Goal: Task Accomplishment & Management: Use online tool/utility

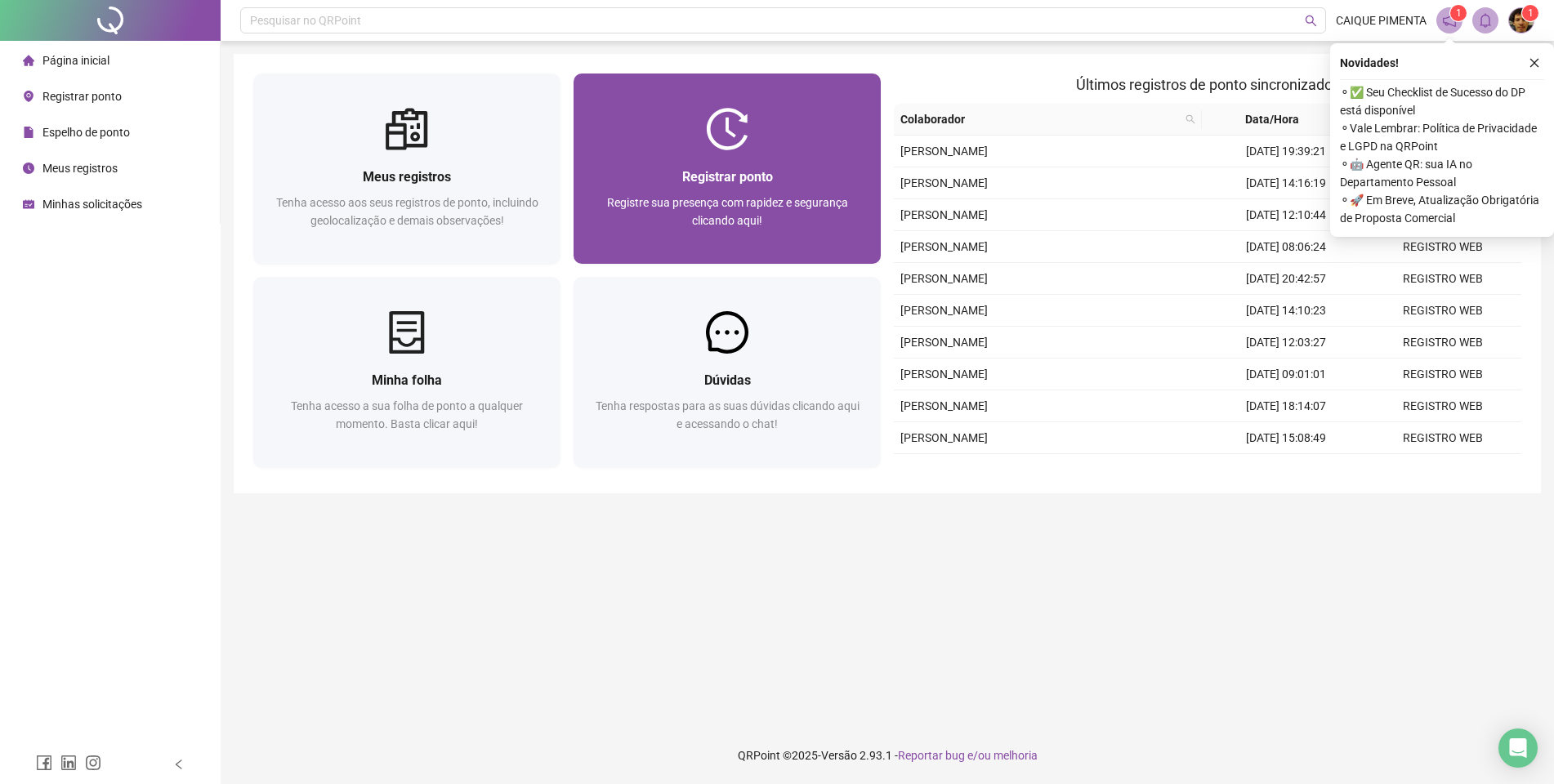
click at [778, 209] on span "Registre sua presença com rapidez e segurança clicando aqui!" at bounding box center [727, 211] width 241 height 31
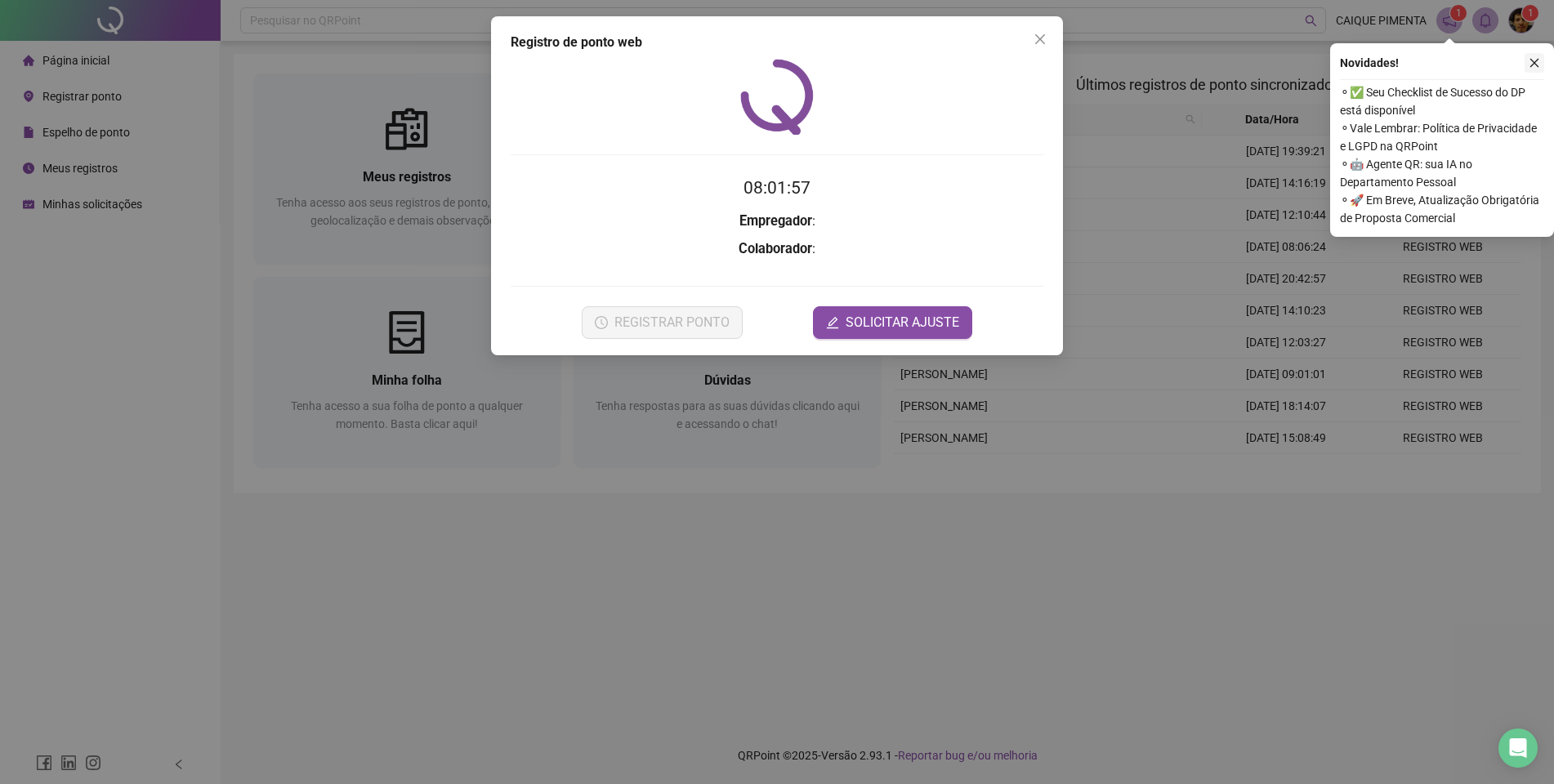
click at [1533, 64] on icon "close" at bounding box center [1534, 62] width 11 height 11
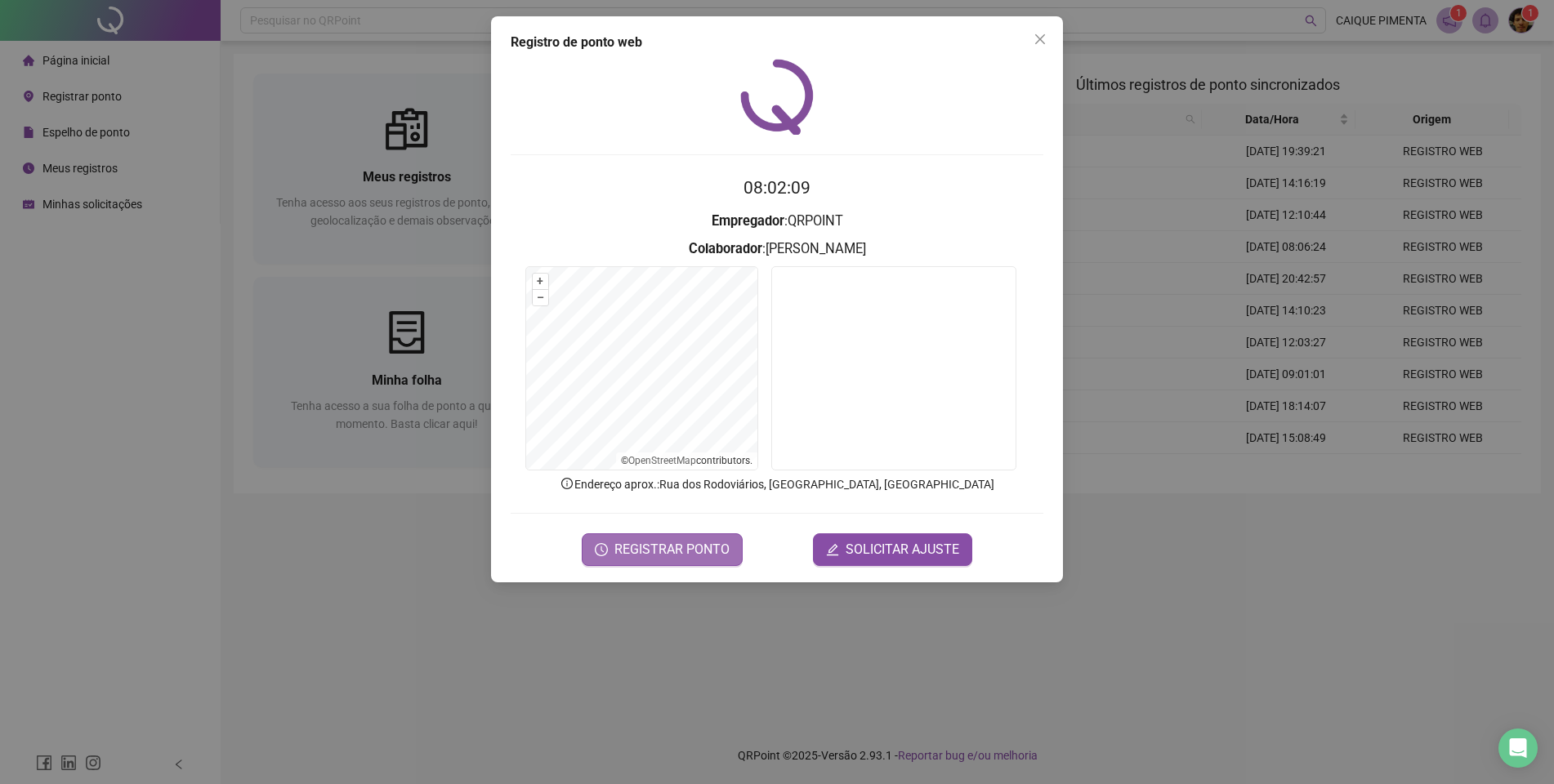
click at [656, 534] on button "REGISTRAR PONTO" at bounding box center [662, 549] width 161 height 32
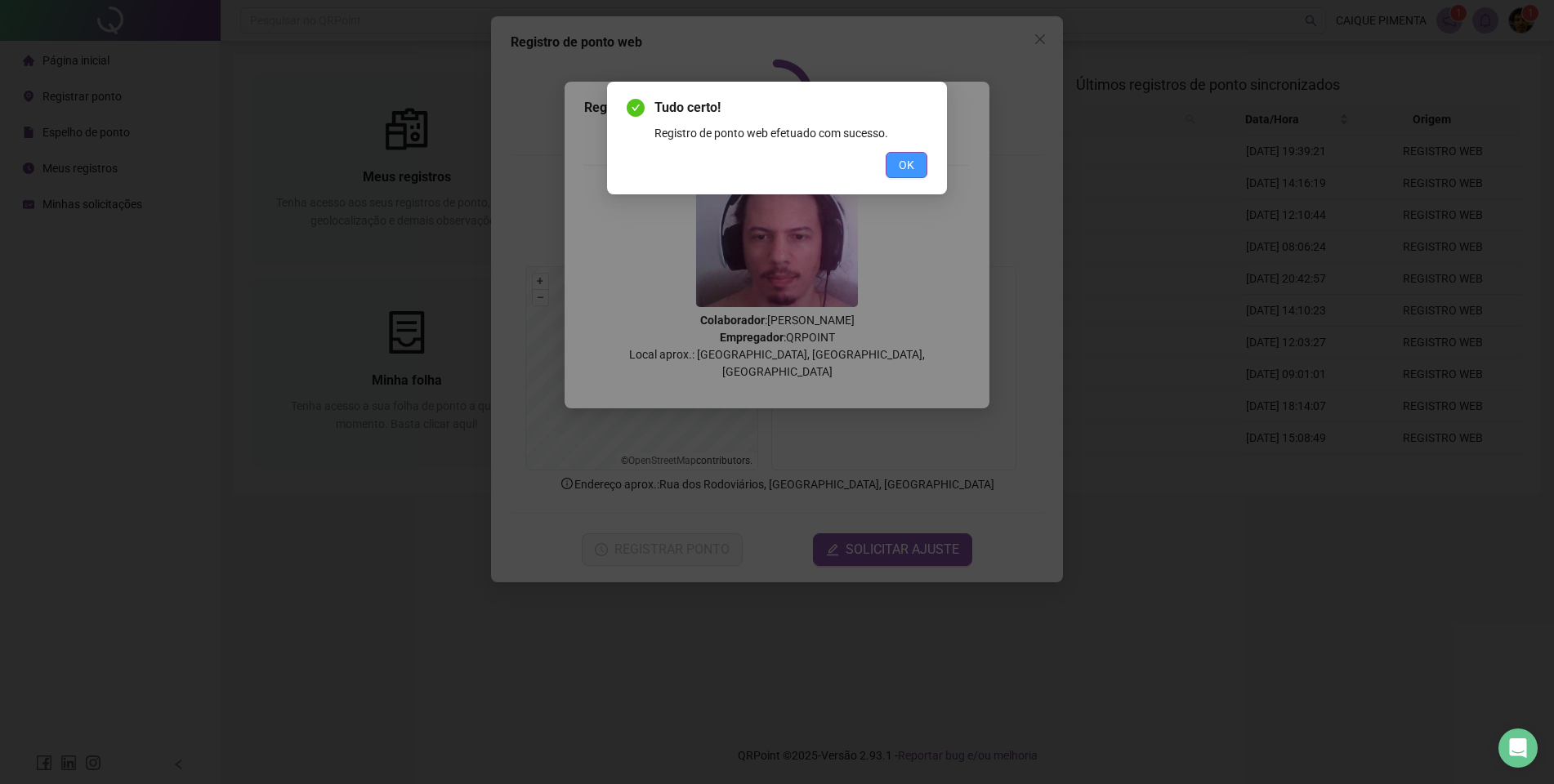
click at [918, 173] on button "OK" at bounding box center [906, 165] width 41 height 26
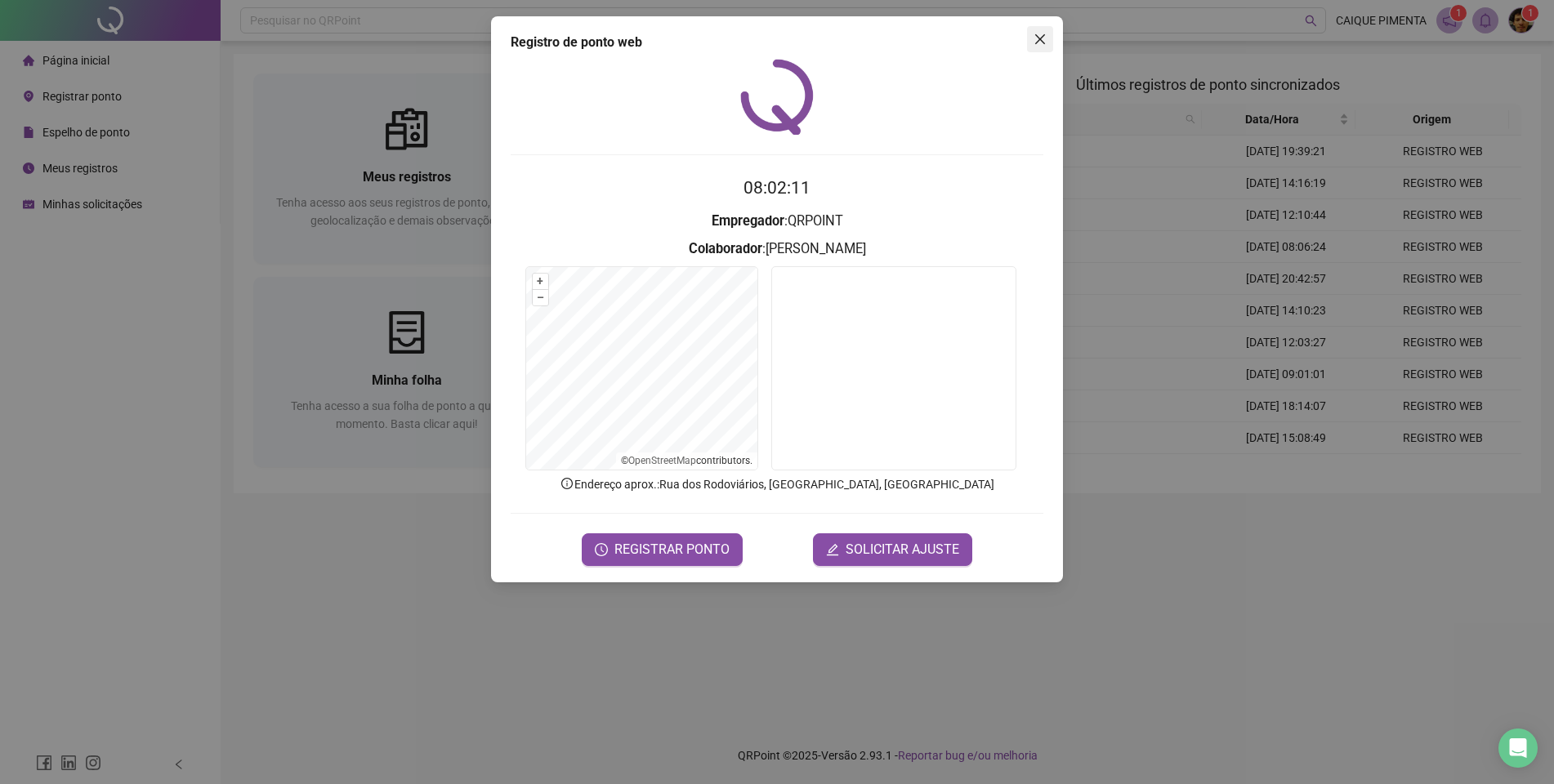
click at [1045, 39] on icon "close" at bounding box center [1040, 39] width 13 height 13
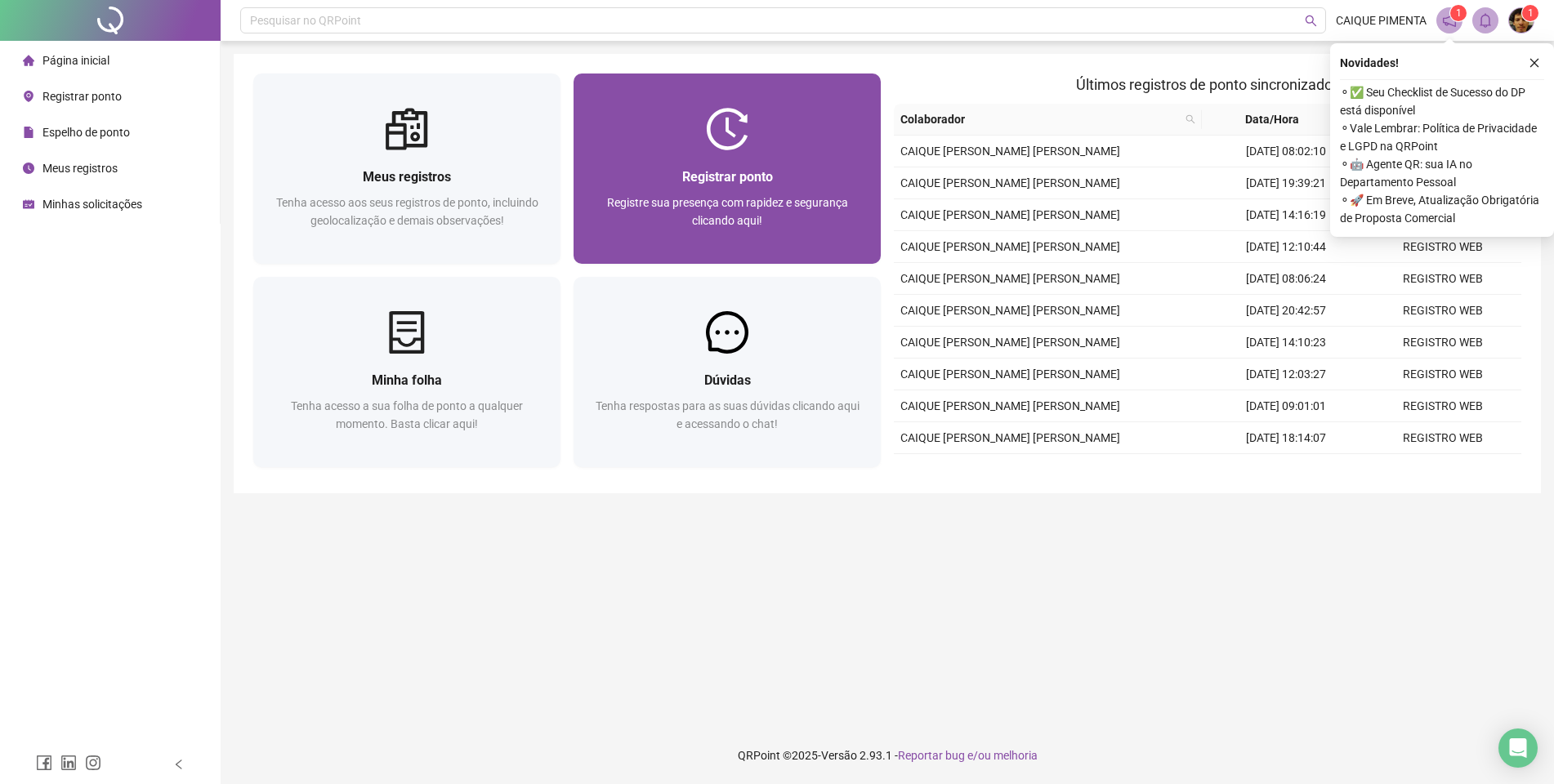
click at [697, 125] on div at bounding box center [727, 129] width 307 height 42
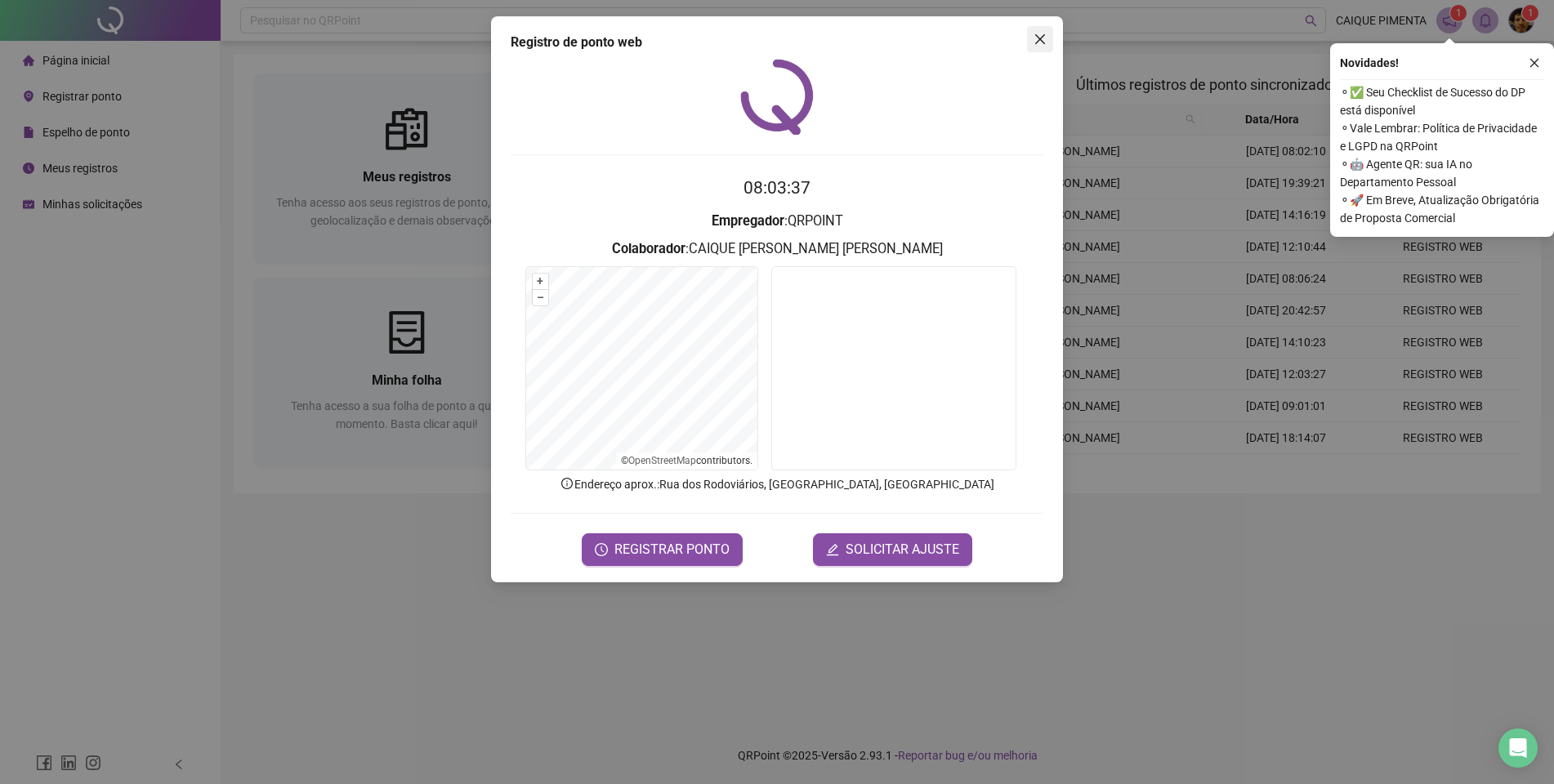
click at [1046, 38] on icon "close" at bounding box center [1040, 39] width 13 height 13
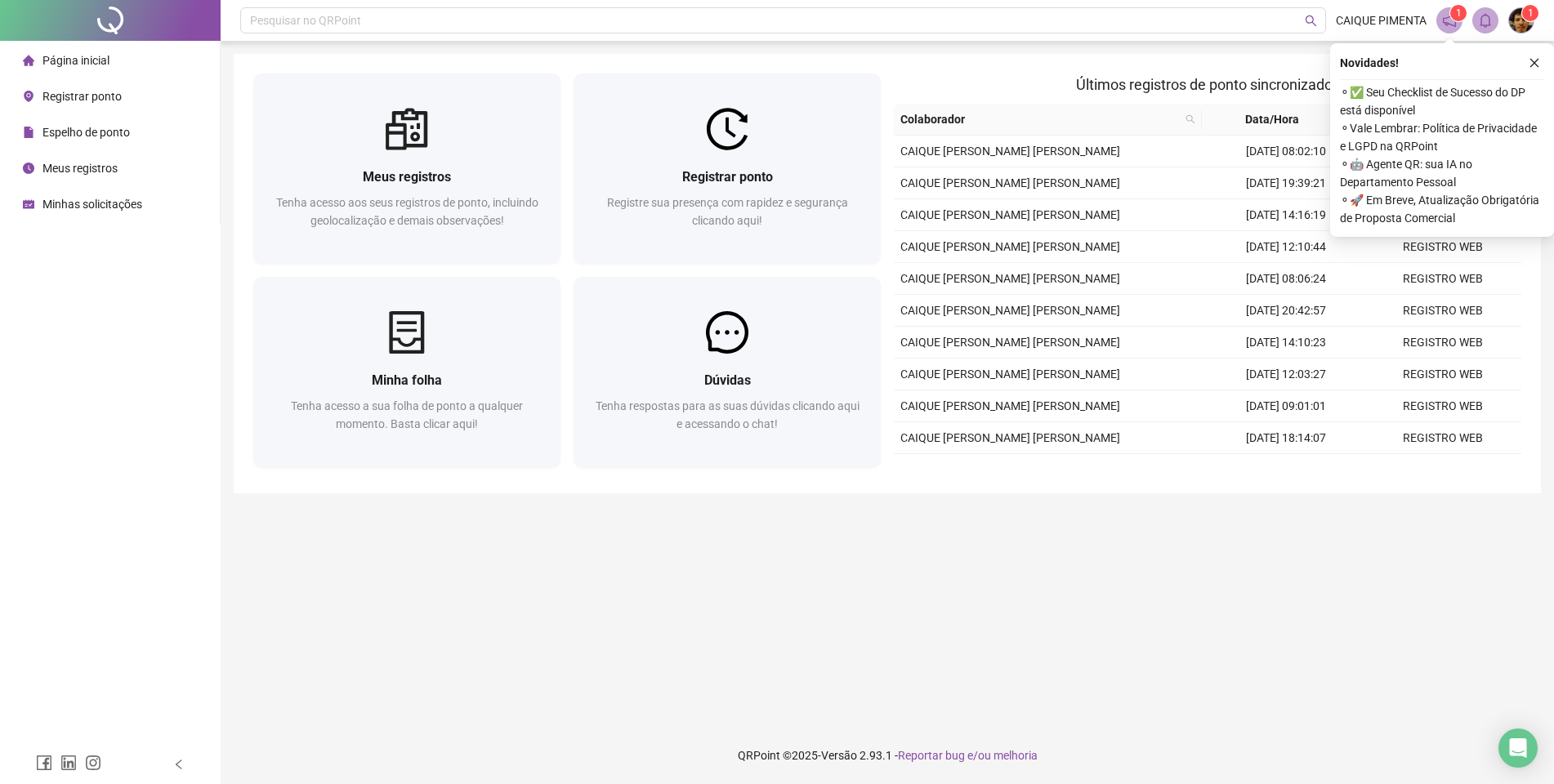
drag, startPoint x: 1540, startPoint y: 60, endPoint x: 1530, endPoint y: 61, distance: 10.0
click at [1540, 60] on button "button" at bounding box center [1535, 63] width 19 height 19
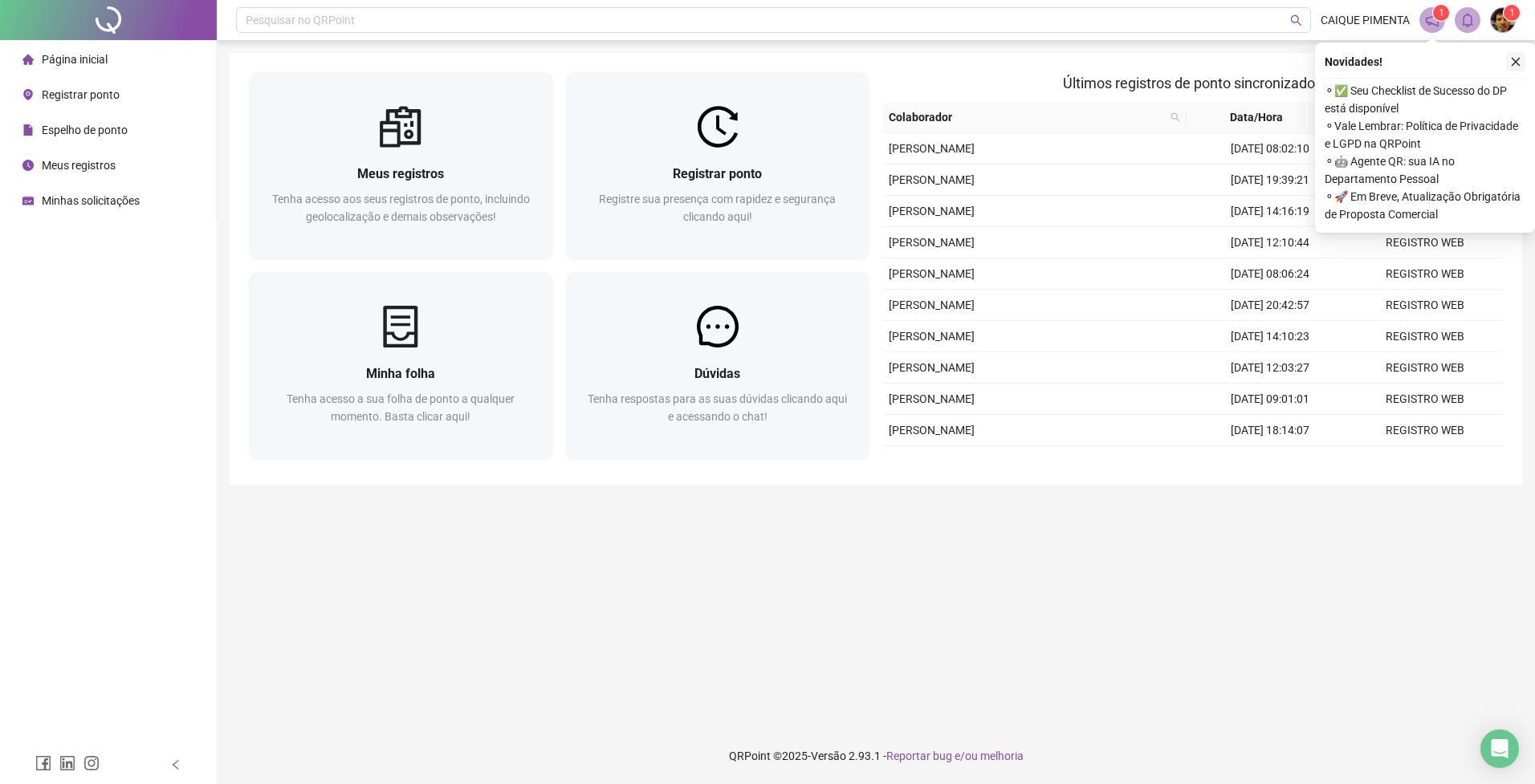
click at [1520, 61] on icon "close" at bounding box center [1515, 61] width 11 height 11
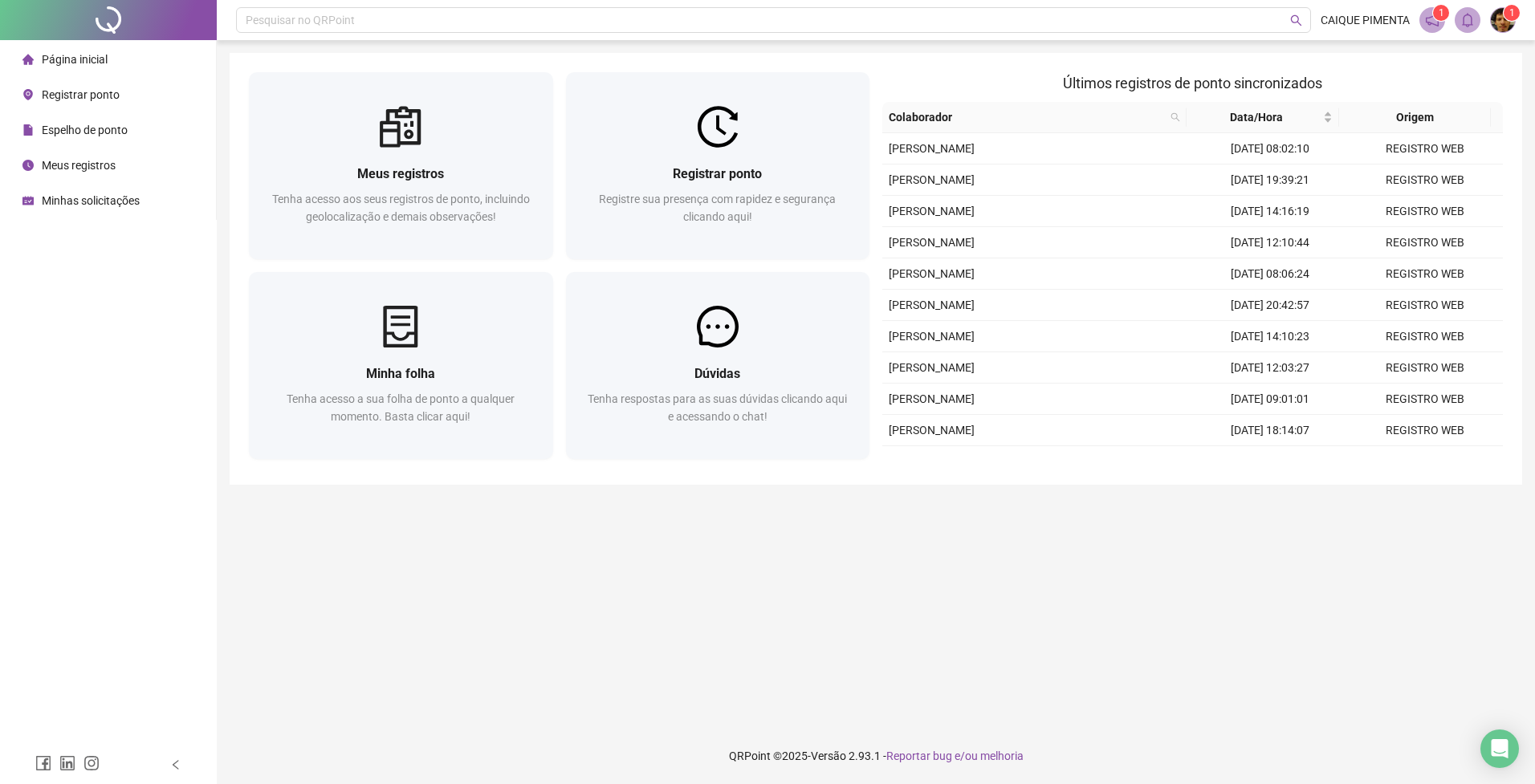
click at [1023, 48] on div "Pesquisar no QRPoint CAIQUE PIMENTA 1 1 Meus registros Tenha acesso aos seus re…" at bounding box center [875, 392] width 1318 height 784
click at [1523, 72] on div "Pesquisar no QRPoint CAIQUE PIMENTA 1 1 Meus registros Tenha acesso aos seus re…" at bounding box center [875, 392] width 1318 height 784
click at [977, 52] on div "Pesquisar no QRPoint CAIQUE PIMENTA 1 1 Meus registros Tenha acesso aos seus re…" at bounding box center [875, 392] width 1318 height 784
